Goal: Task Accomplishment & Management: Complete application form

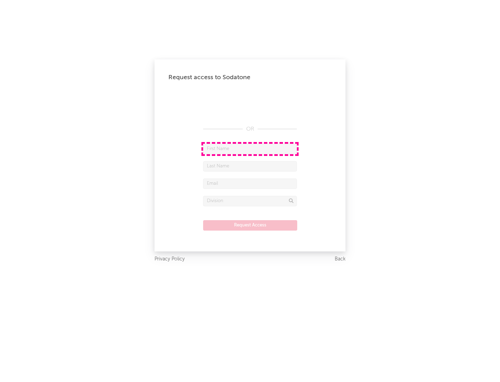
click at [250, 148] on input "text" at bounding box center [250, 149] width 94 height 10
type input "[PERSON_NAME]"
click at [250, 166] on input "text" at bounding box center [250, 166] width 94 height 10
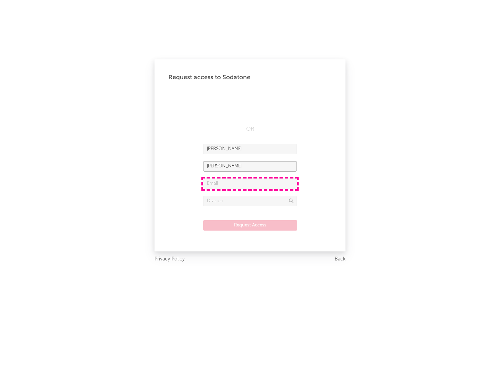
type input "[PERSON_NAME]"
click at [250, 183] on input "text" at bounding box center [250, 183] width 94 height 10
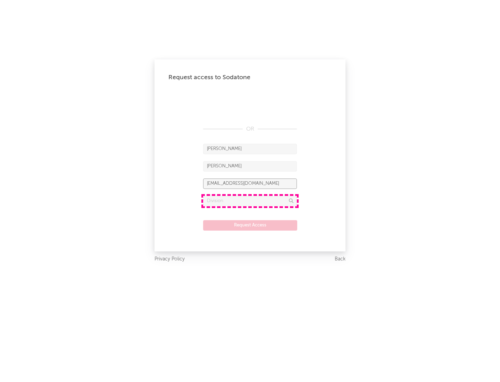
type input "[EMAIL_ADDRESS][DOMAIN_NAME]"
click at [250, 201] on input "text" at bounding box center [250, 201] width 94 height 10
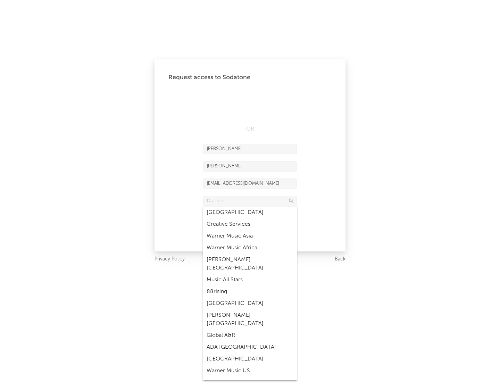
click at [250, 274] on div "Music All Stars" at bounding box center [250, 280] width 94 height 12
type input "Music All Stars"
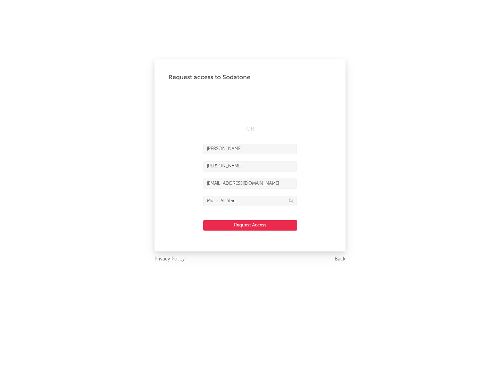
click at [250, 225] on button "Request Access" at bounding box center [250, 225] width 94 height 10
